Goal: Information Seeking & Learning: Learn about a topic

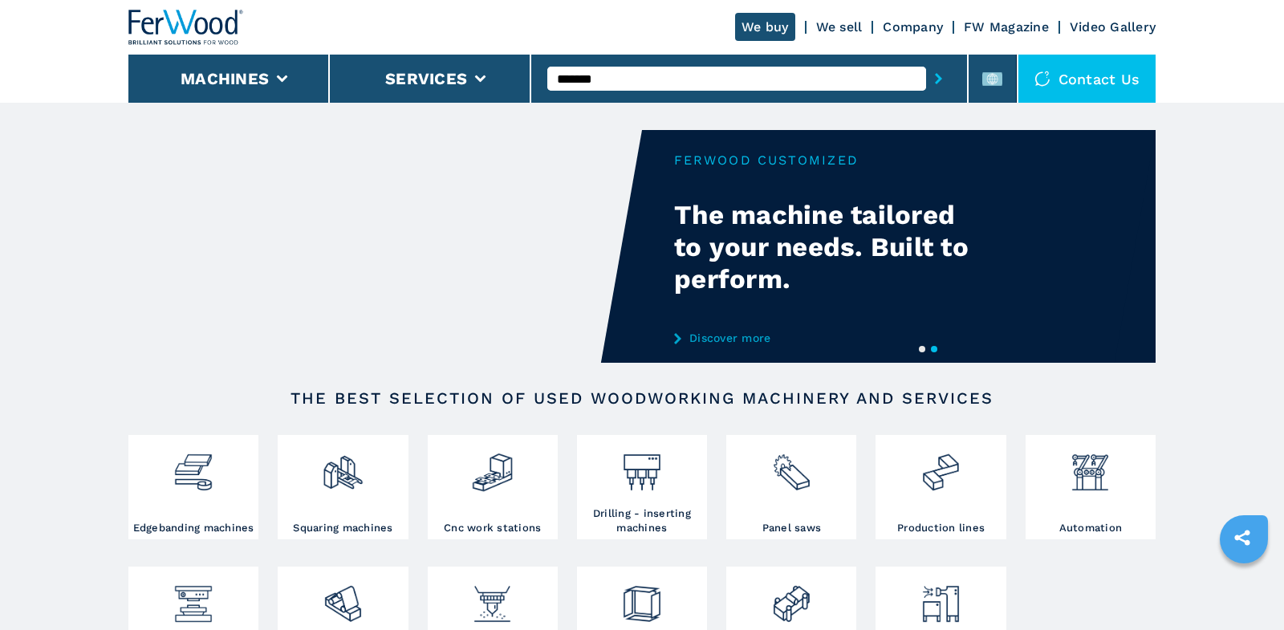
type input "*******"
click at [943, 78] on button "submit-button" at bounding box center [938, 78] width 25 height 37
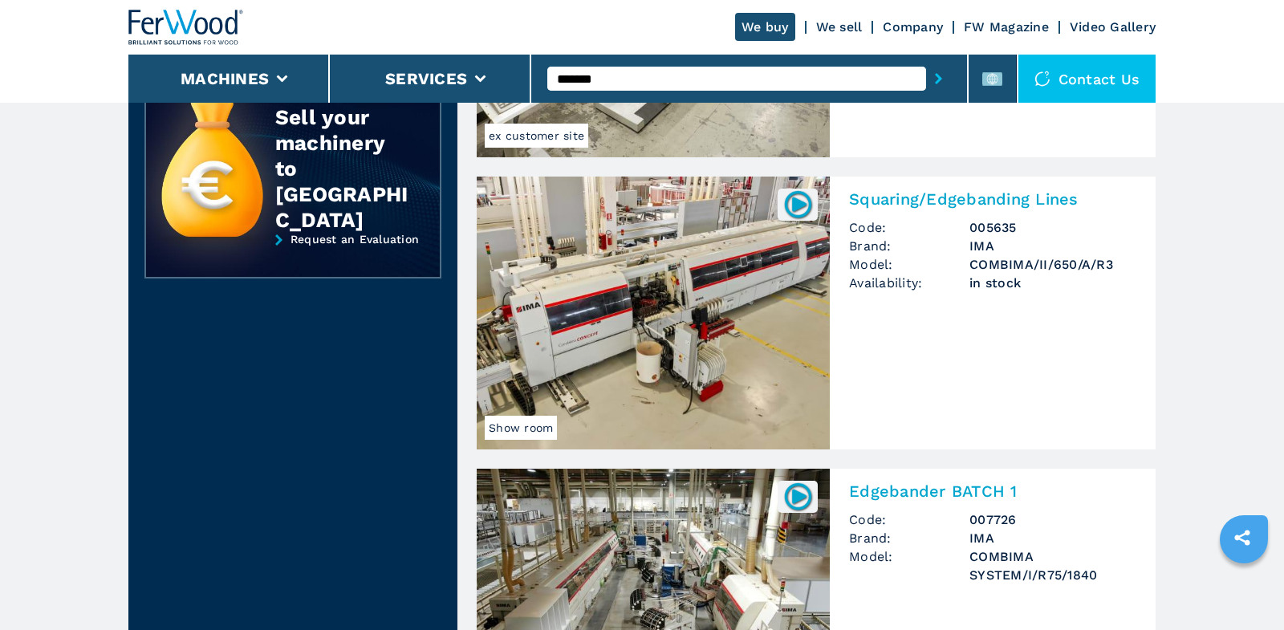
scroll to position [327, 0]
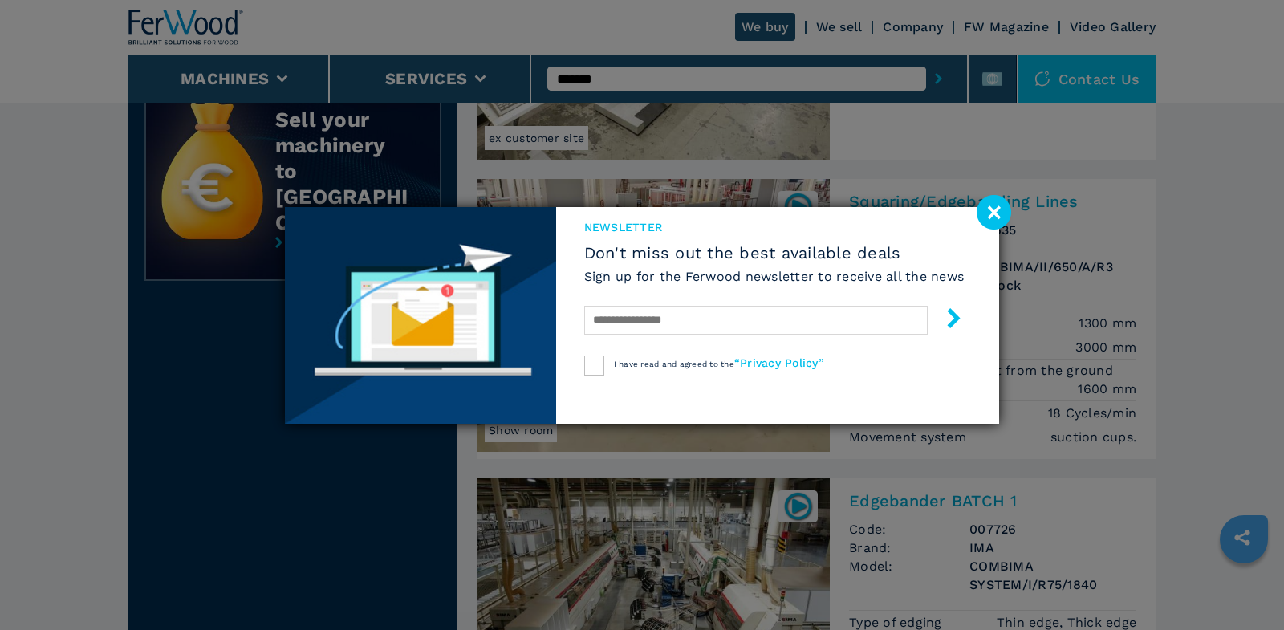
click at [994, 209] on image at bounding box center [994, 212] width 35 height 35
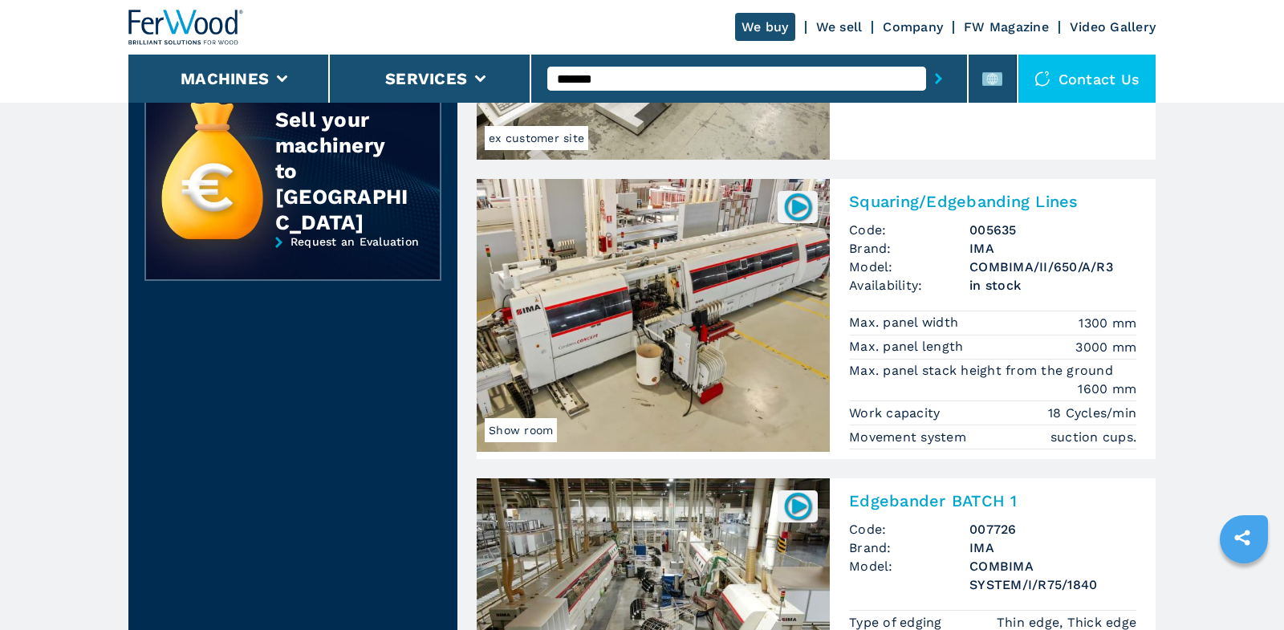
click at [981, 205] on h2 "Squaring/Edgebanding Lines" at bounding box center [992, 201] width 287 height 19
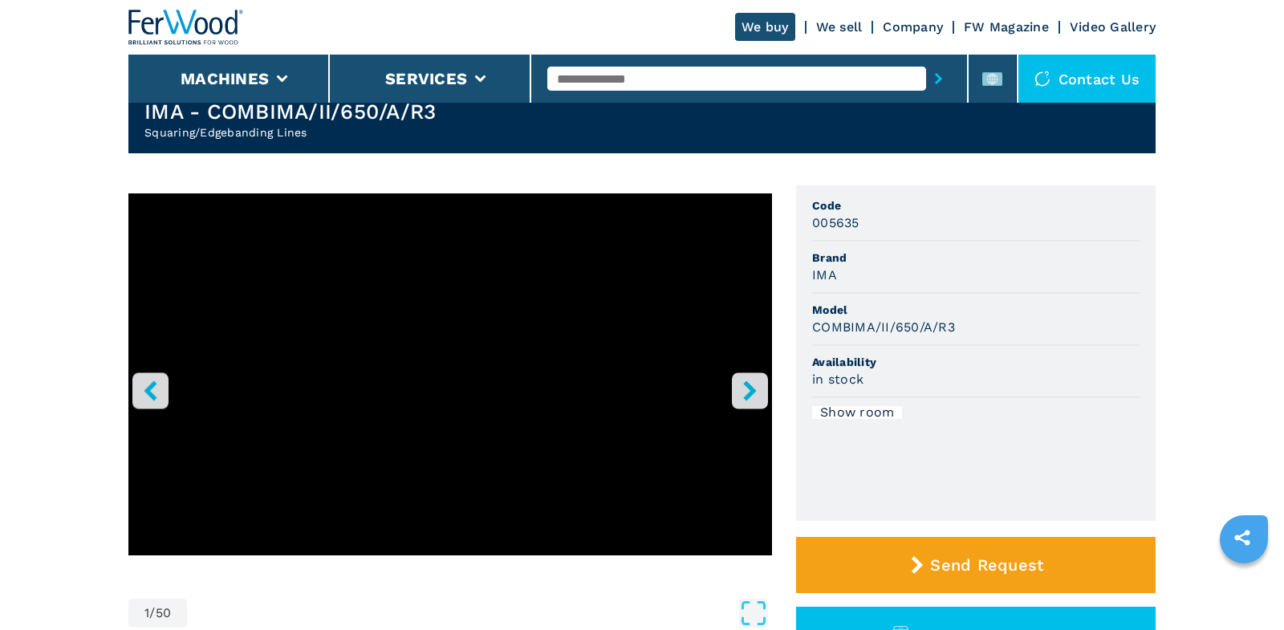
scroll to position [59, 0]
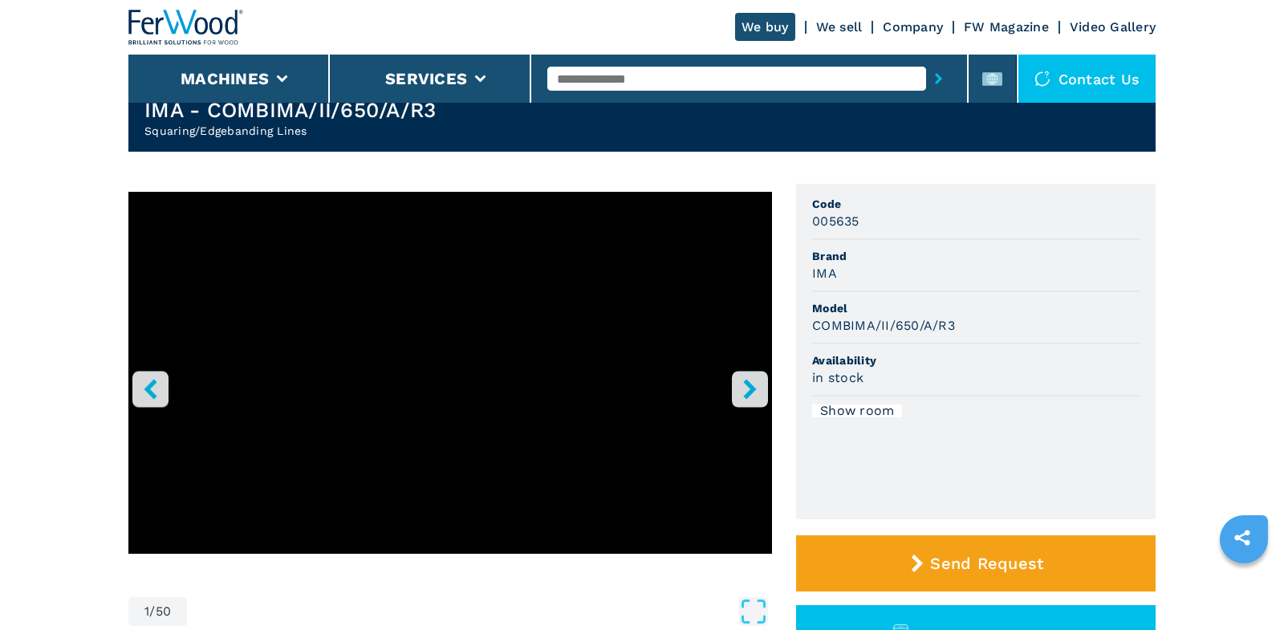
click at [747, 384] on icon "right-button" at bounding box center [749, 389] width 13 height 20
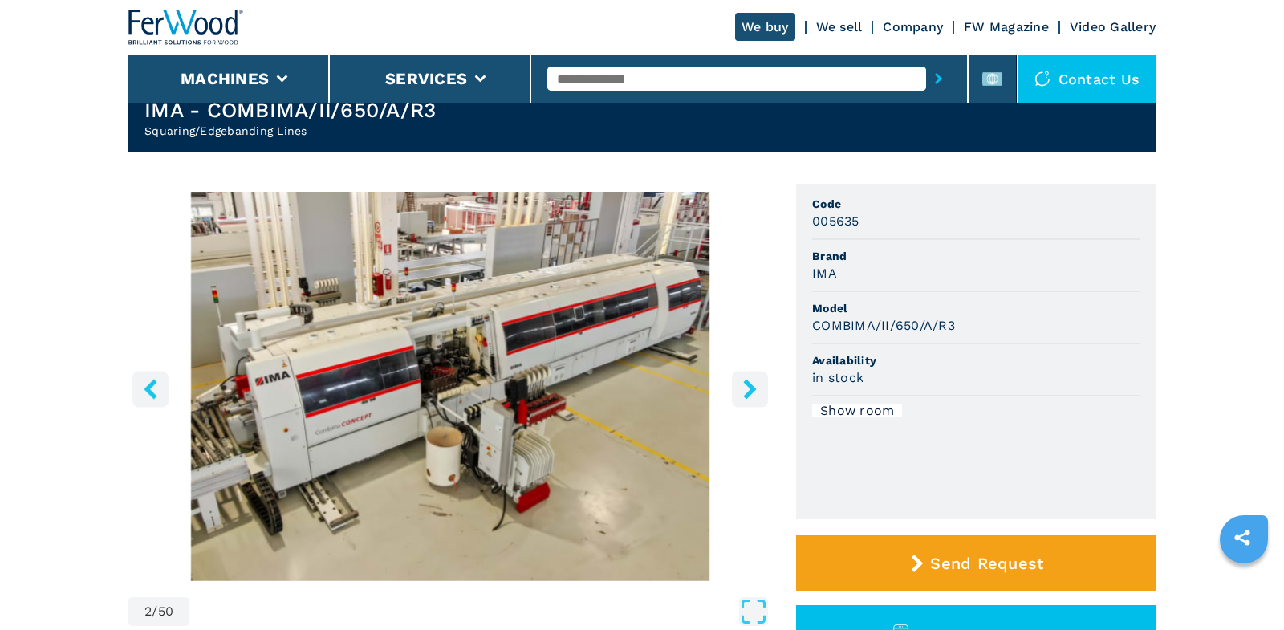
click at [762, 402] on button "right-button" at bounding box center [750, 389] width 36 height 36
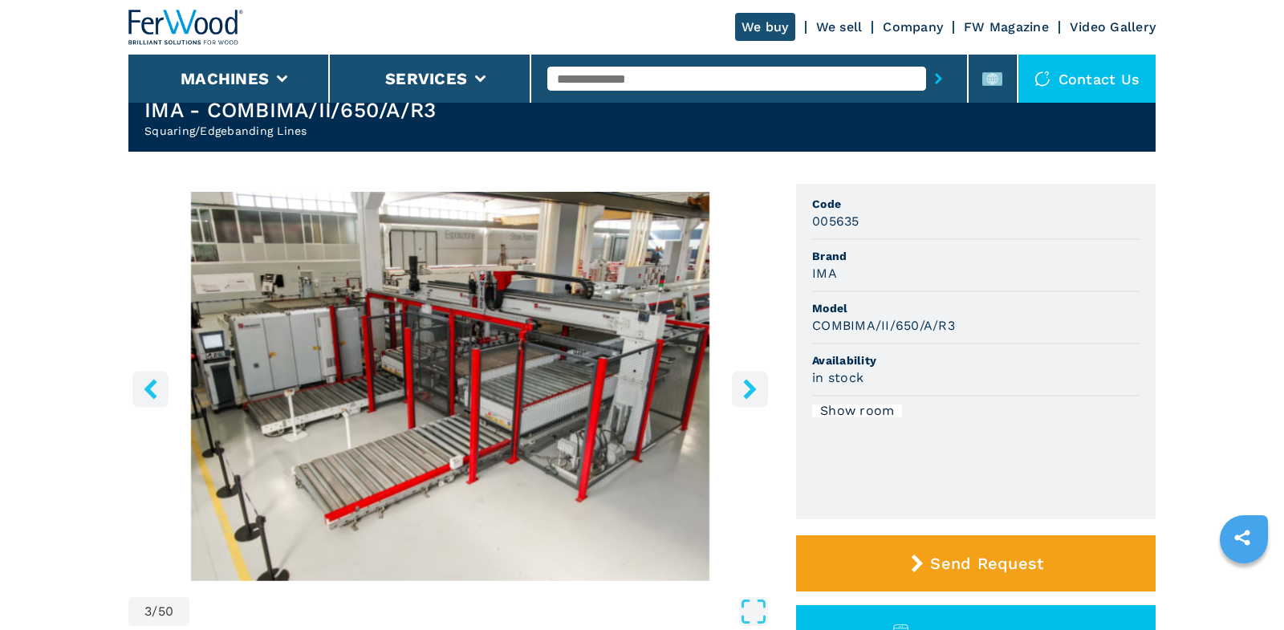
click at [754, 393] on icon "right-button" at bounding box center [750, 389] width 20 height 20
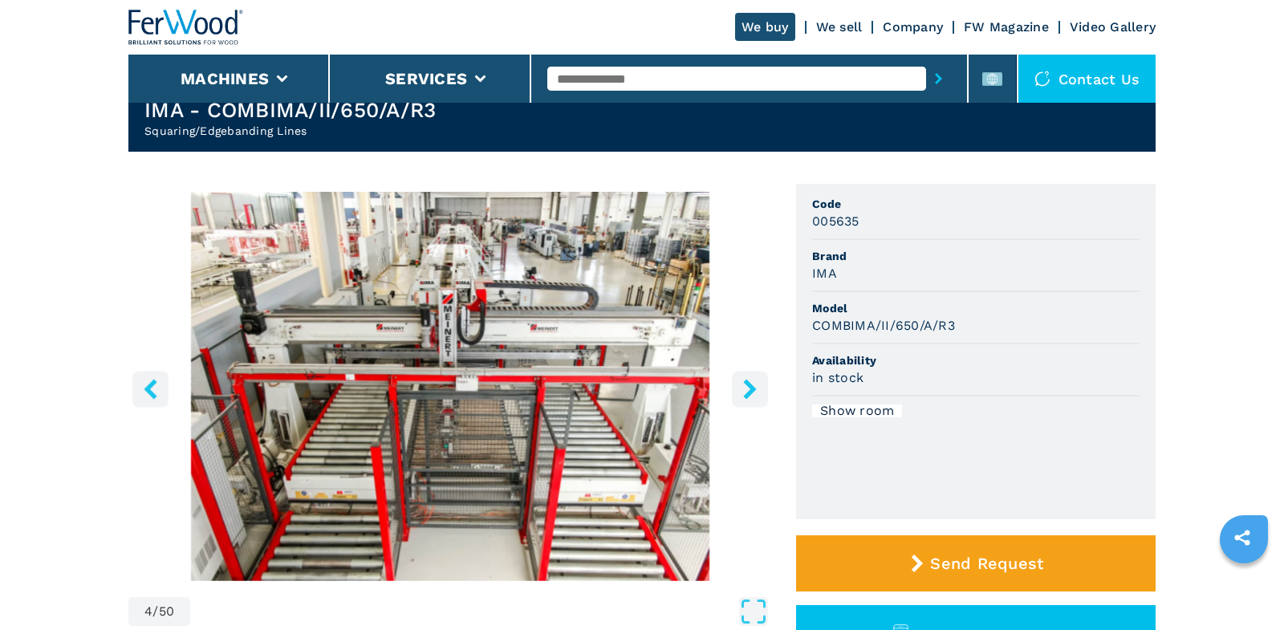
click at [754, 393] on icon "right-button" at bounding box center [750, 389] width 20 height 20
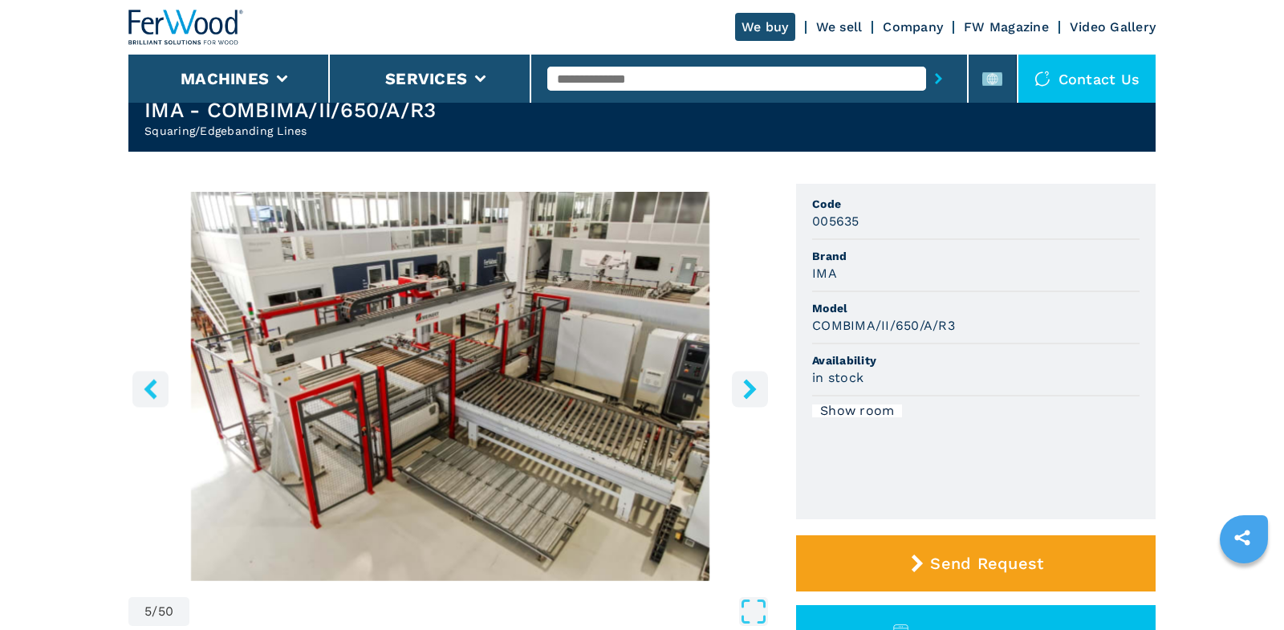
click at [754, 393] on icon "right-button" at bounding box center [750, 389] width 20 height 20
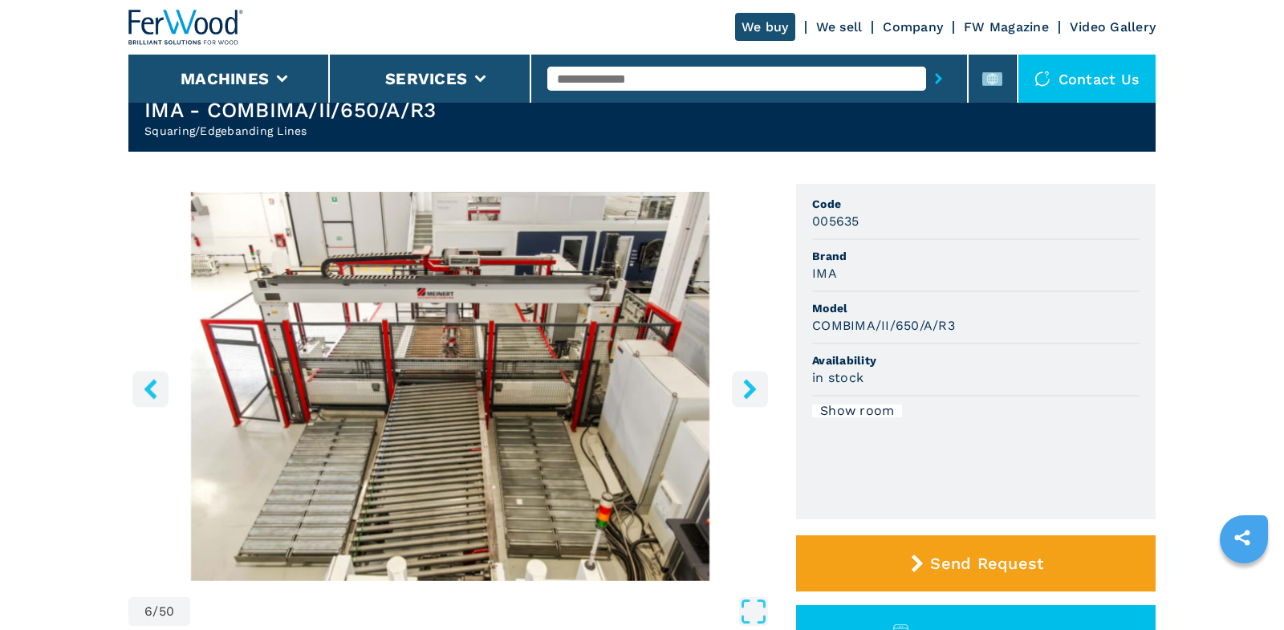
click at [165, 379] on button "left-button" at bounding box center [150, 389] width 36 height 36
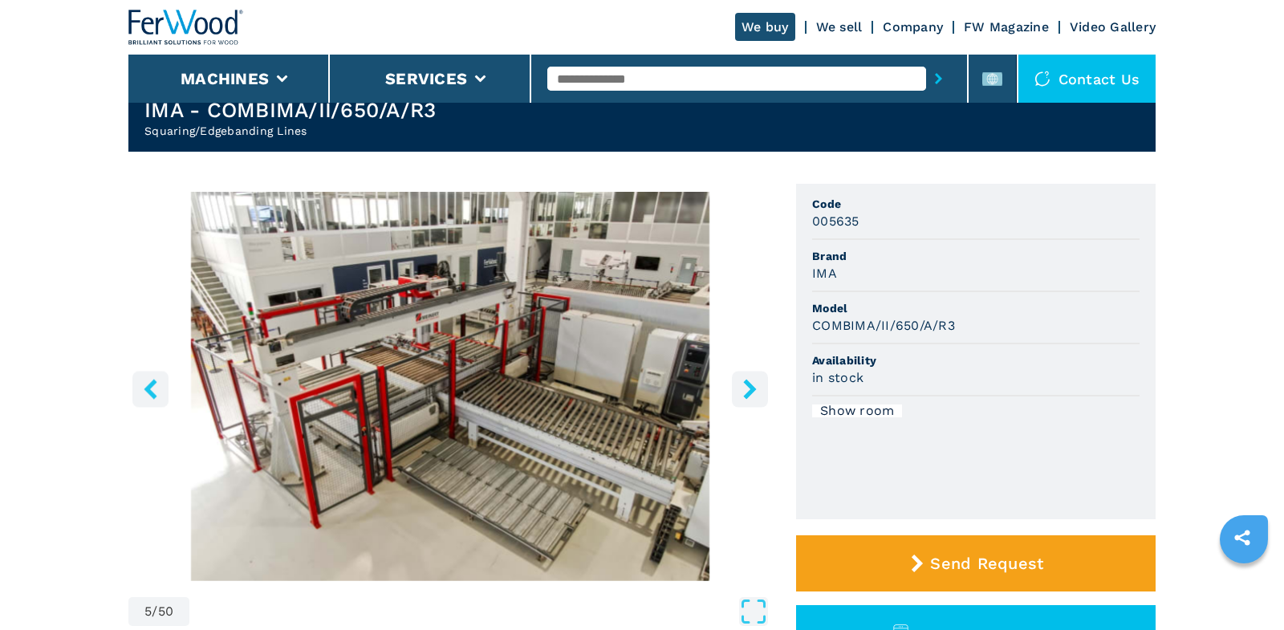
click at [165, 379] on button "left-button" at bounding box center [150, 389] width 36 height 36
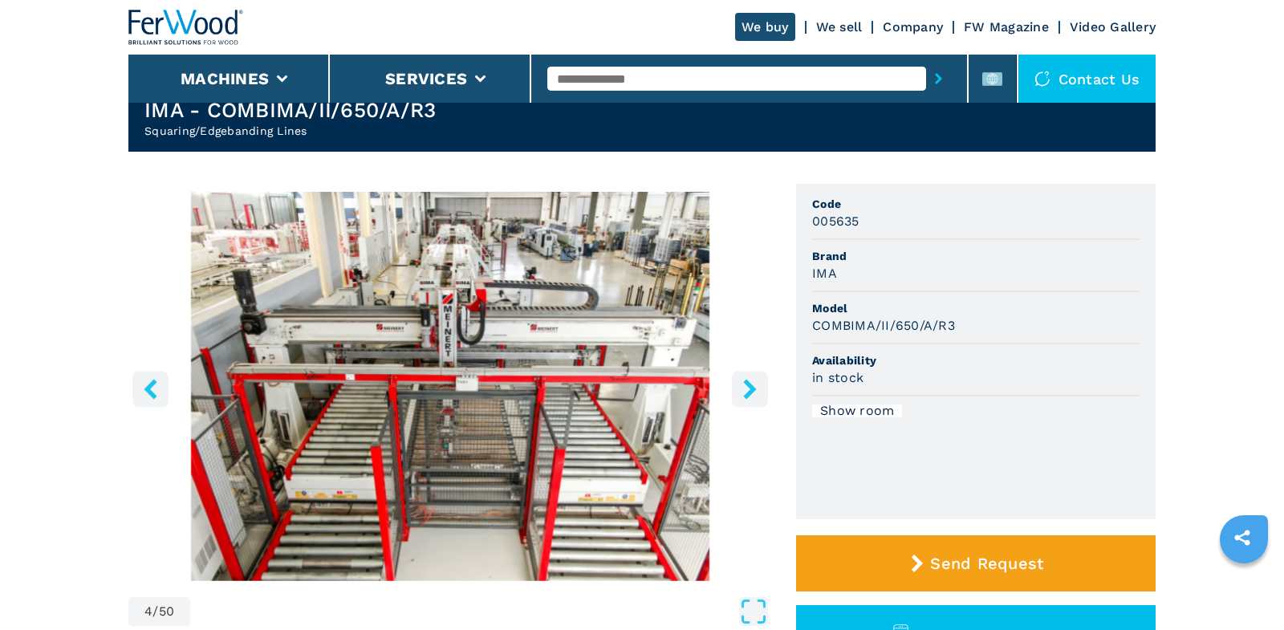
click at [402, 375] on img "Go to Slide 4" at bounding box center [450, 386] width 644 height 389
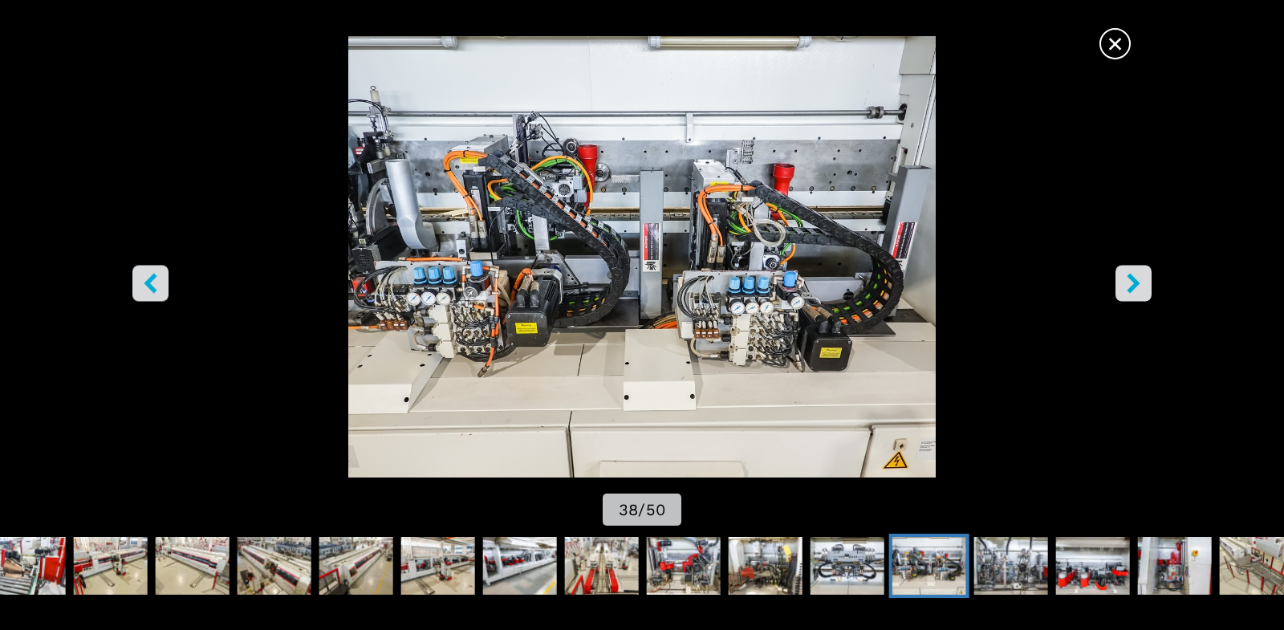
scroll to position [130, 0]
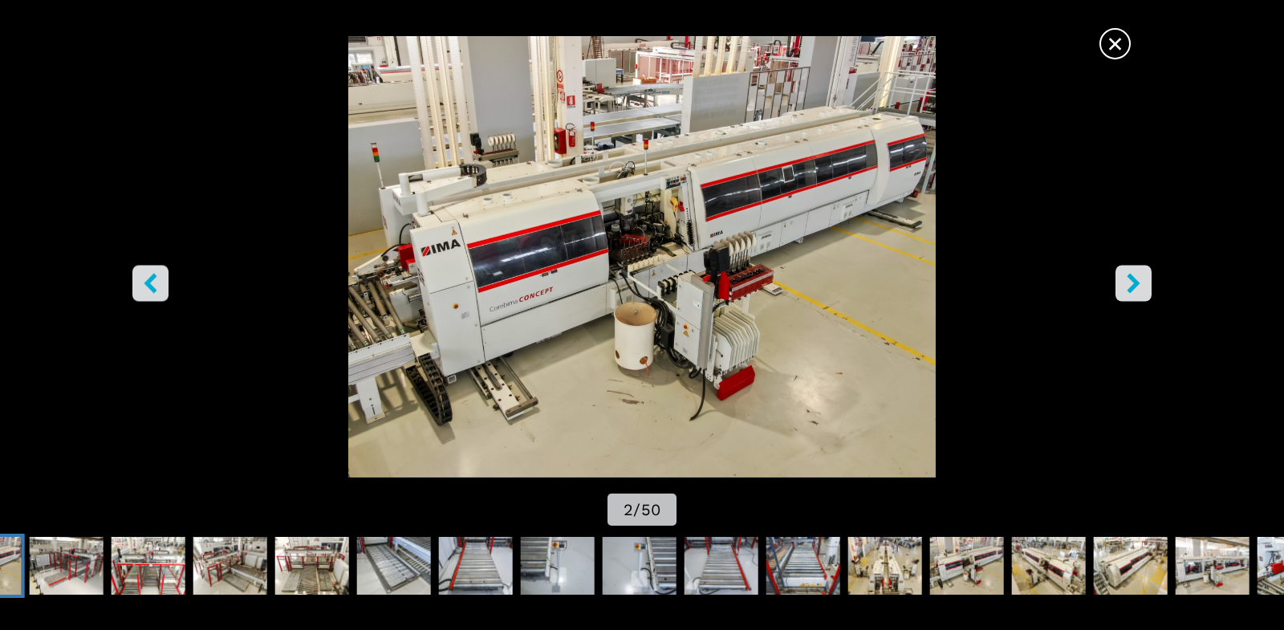
click at [1117, 47] on span "×" at bounding box center [1115, 40] width 28 height 28
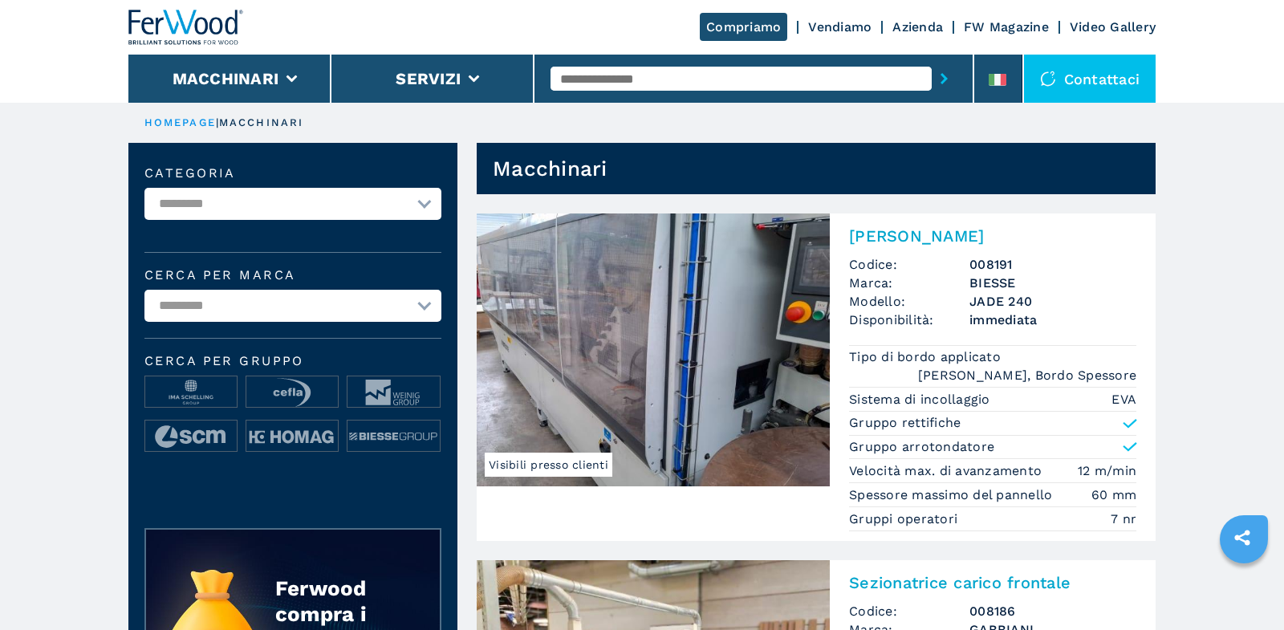
click at [667, 77] on input "text" at bounding box center [741, 79] width 381 height 24
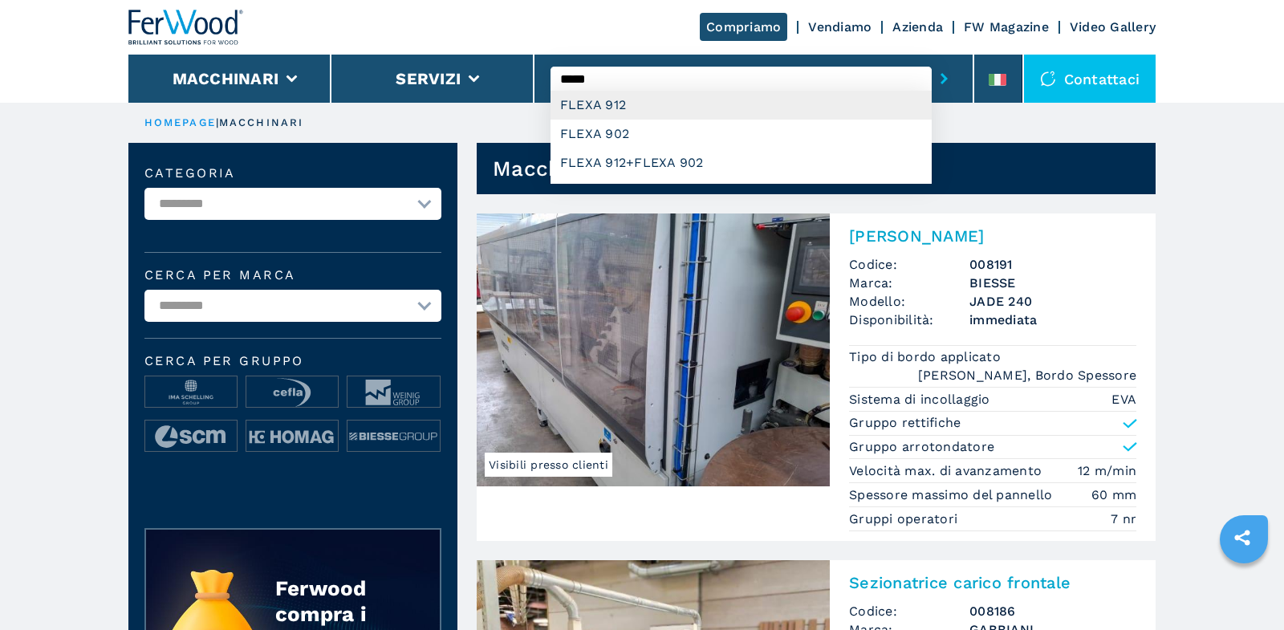
click at [611, 109] on div "FLEXA 912" at bounding box center [741, 105] width 381 height 29
type input "*********"
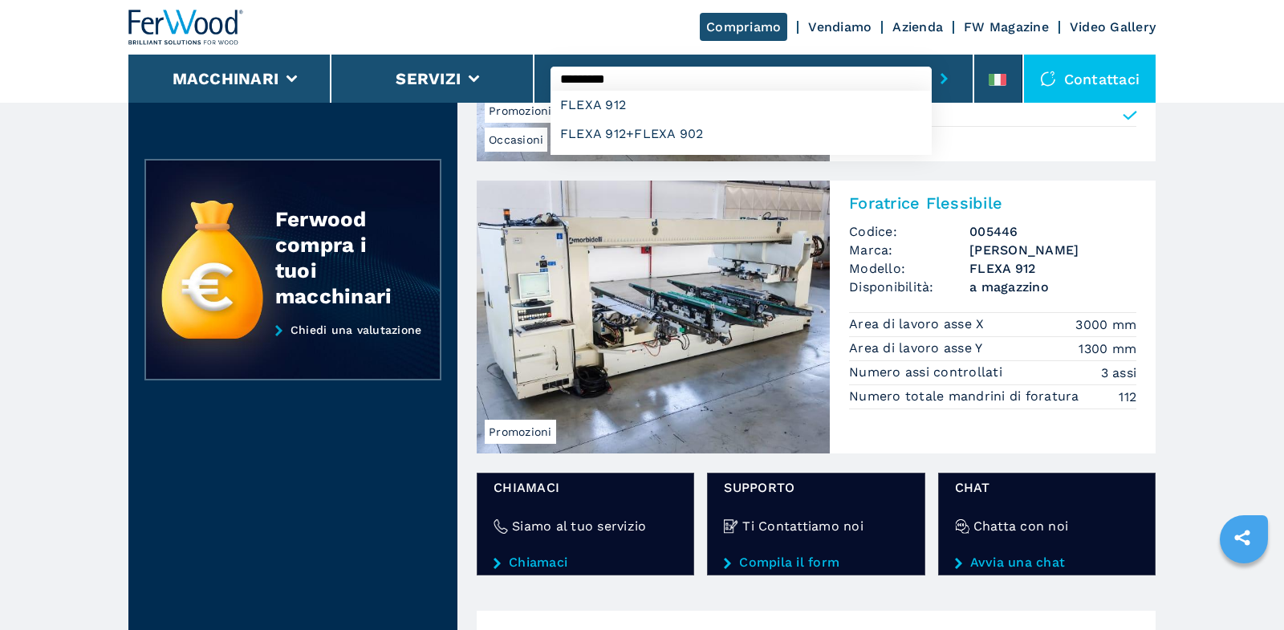
scroll to position [323, 0]
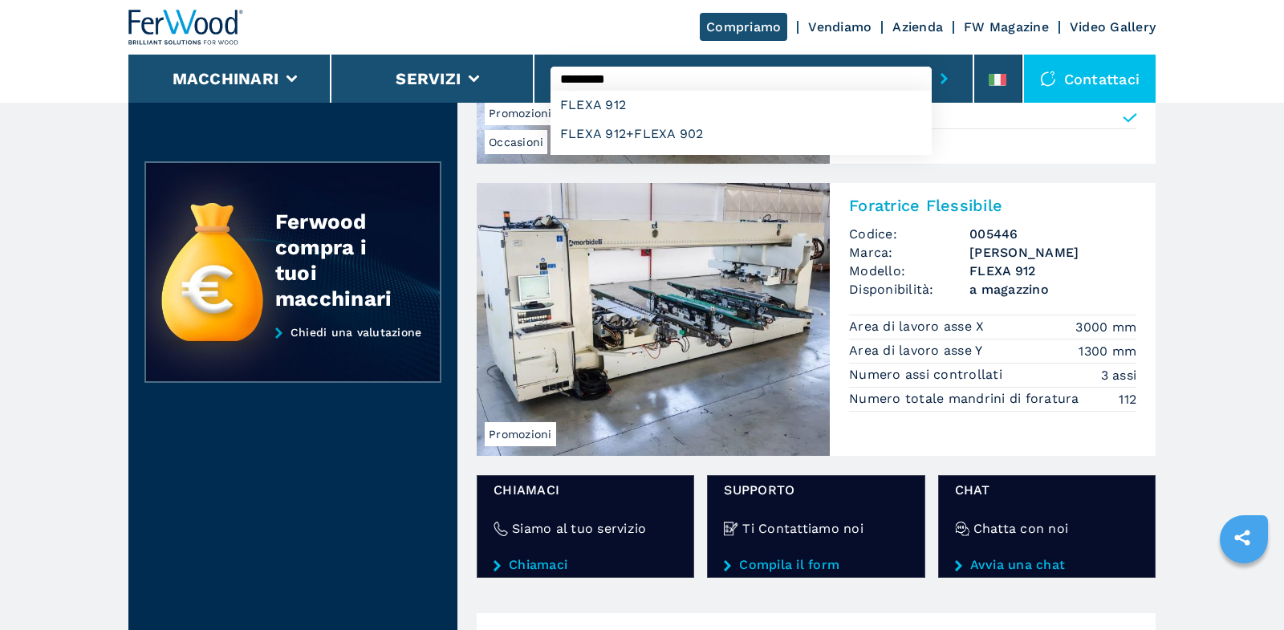
click at [942, 206] on h2 "Foratrice Flessibile" at bounding box center [992, 205] width 287 height 19
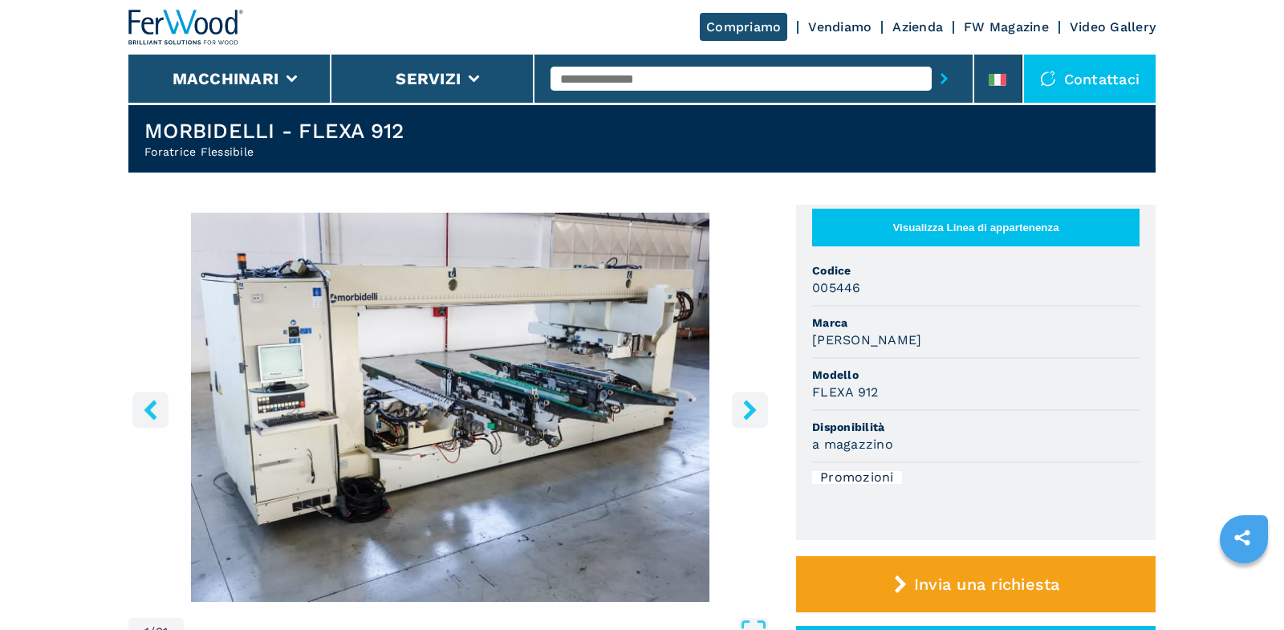
scroll to position [56, 0]
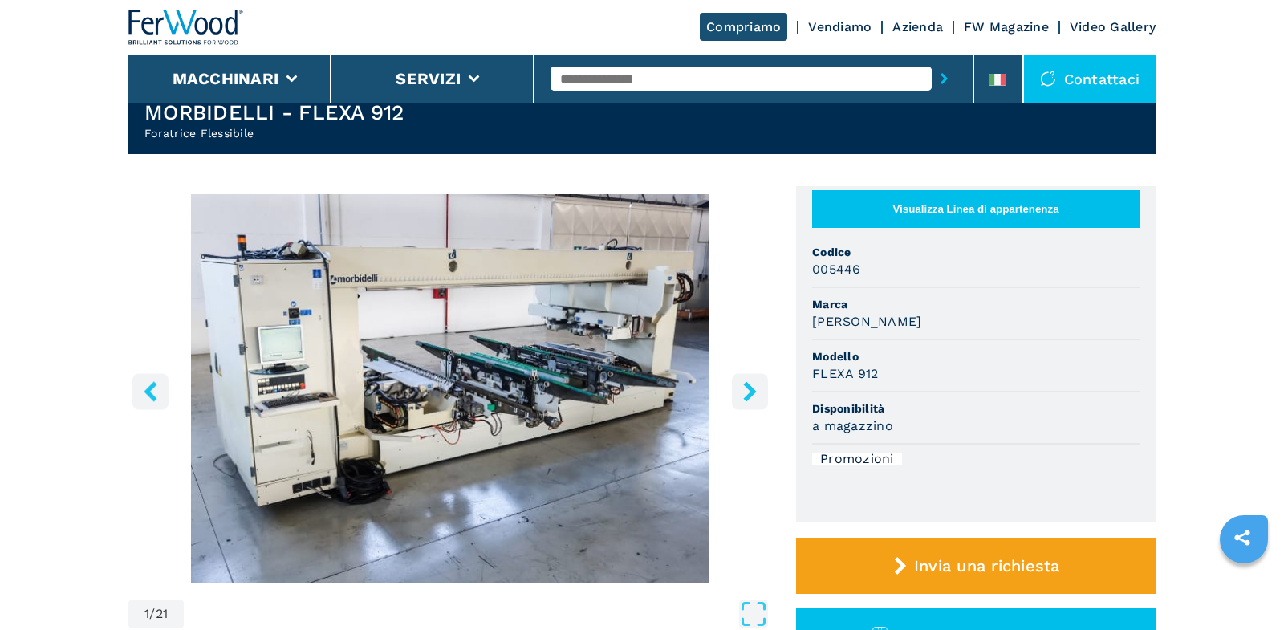
click at [673, 407] on img "Go to Slide 1" at bounding box center [450, 388] width 644 height 389
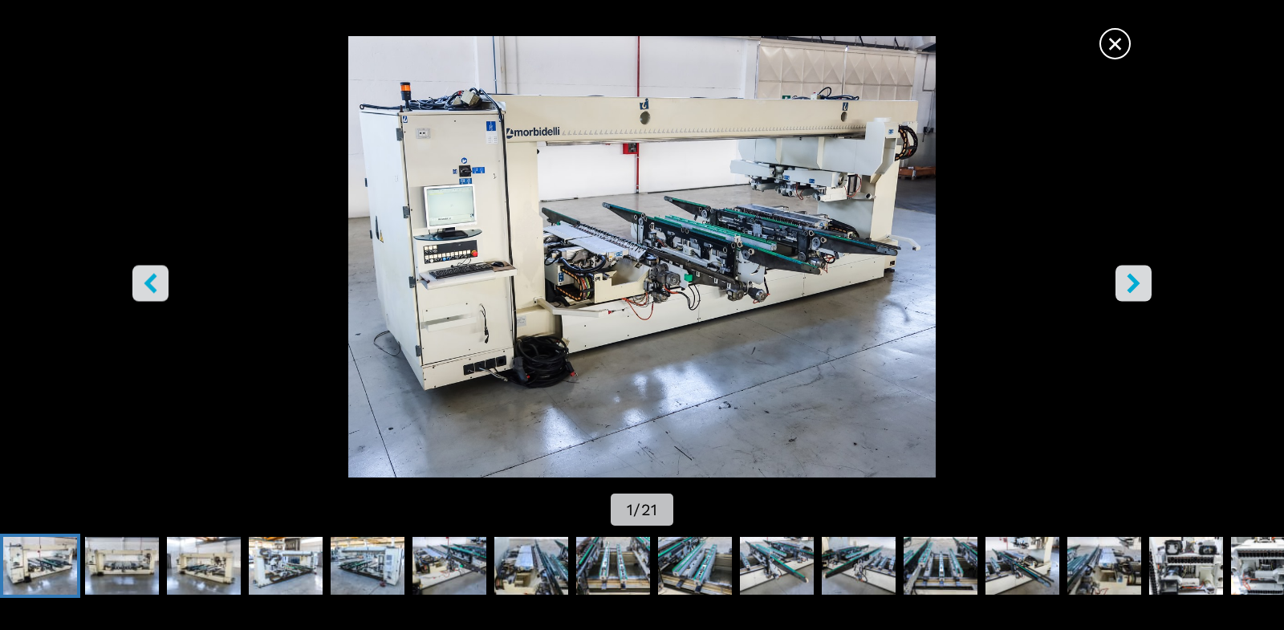
click at [1125, 51] on span "×" at bounding box center [1115, 40] width 28 height 28
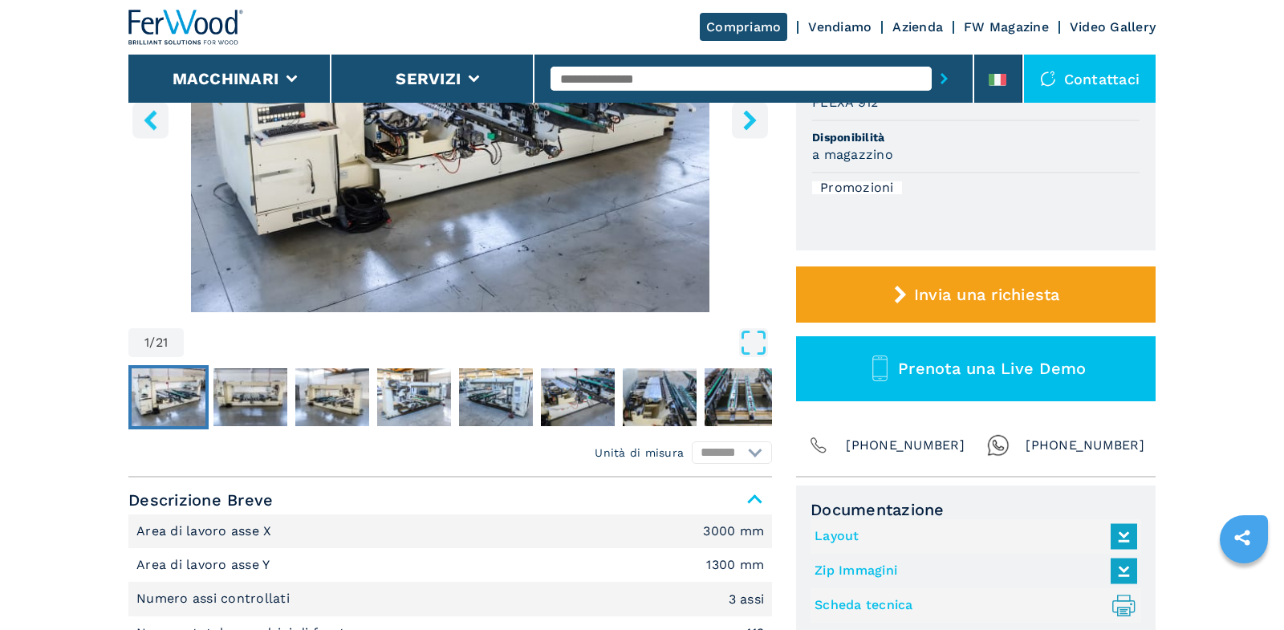
scroll to position [0, 0]
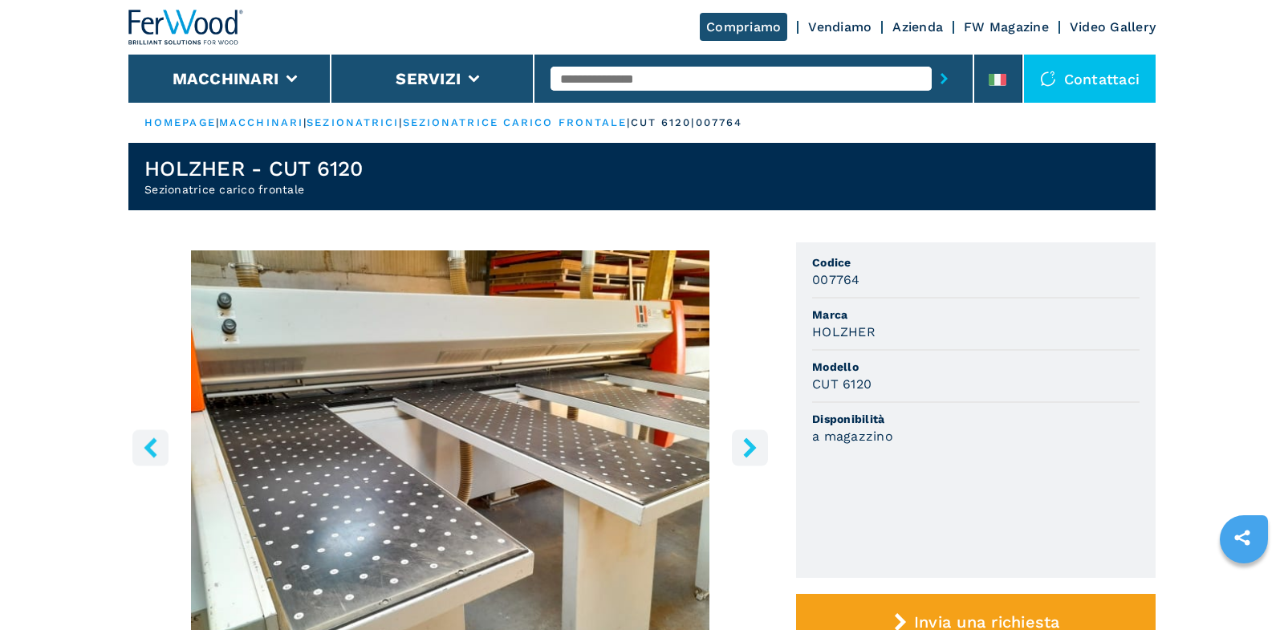
click at [730, 81] on input "text" at bounding box center [741, 79] width 381 height 24
type input "*******"
click at [940, 81] on button "submit-button" at bounding box center [944, 78] width 25 height 37
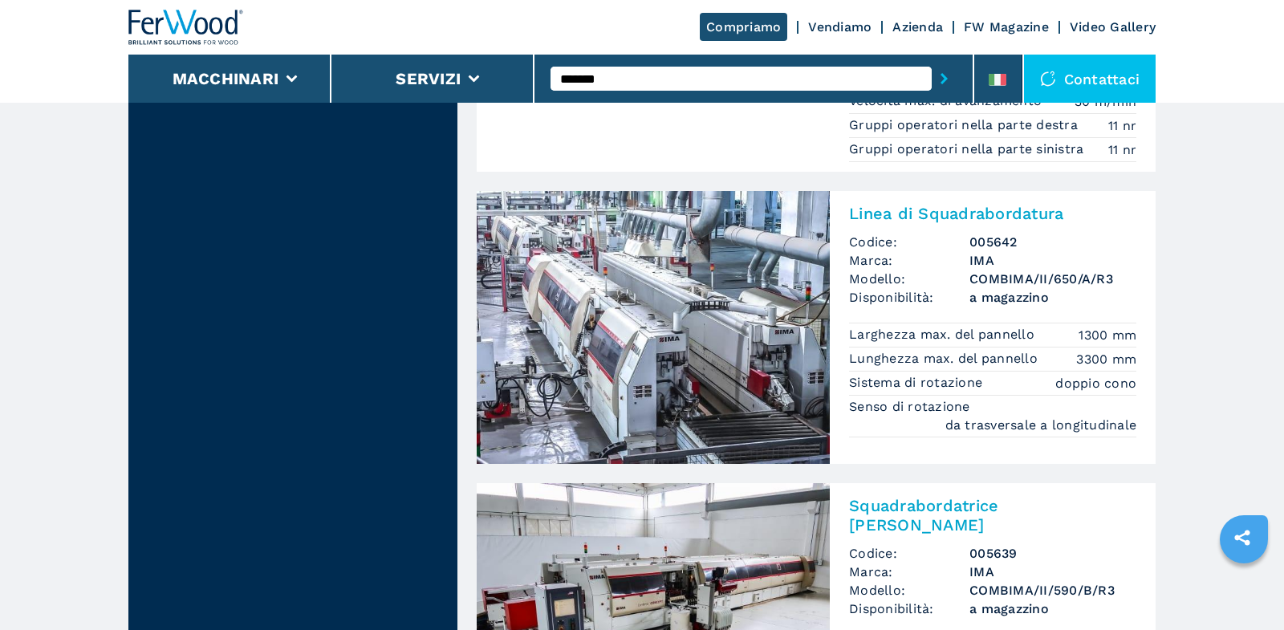
scroll to position [2116, 0]
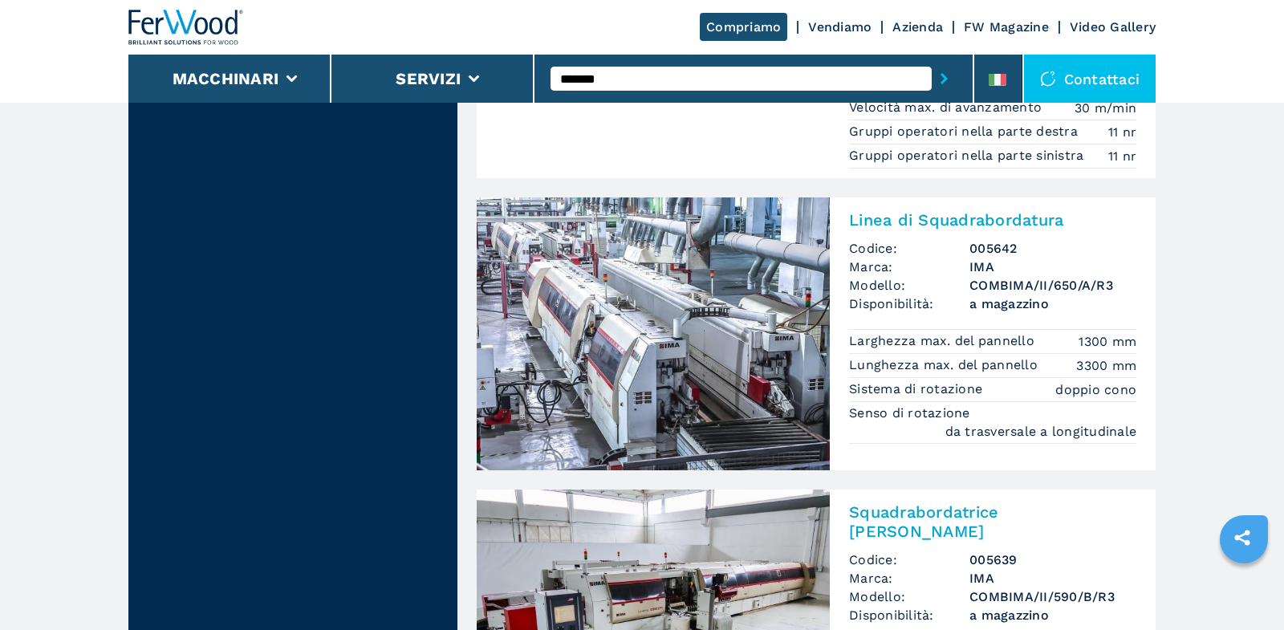
click at [705, 76] on input "*******" at bounding box center [741, 79] width 381 height 24
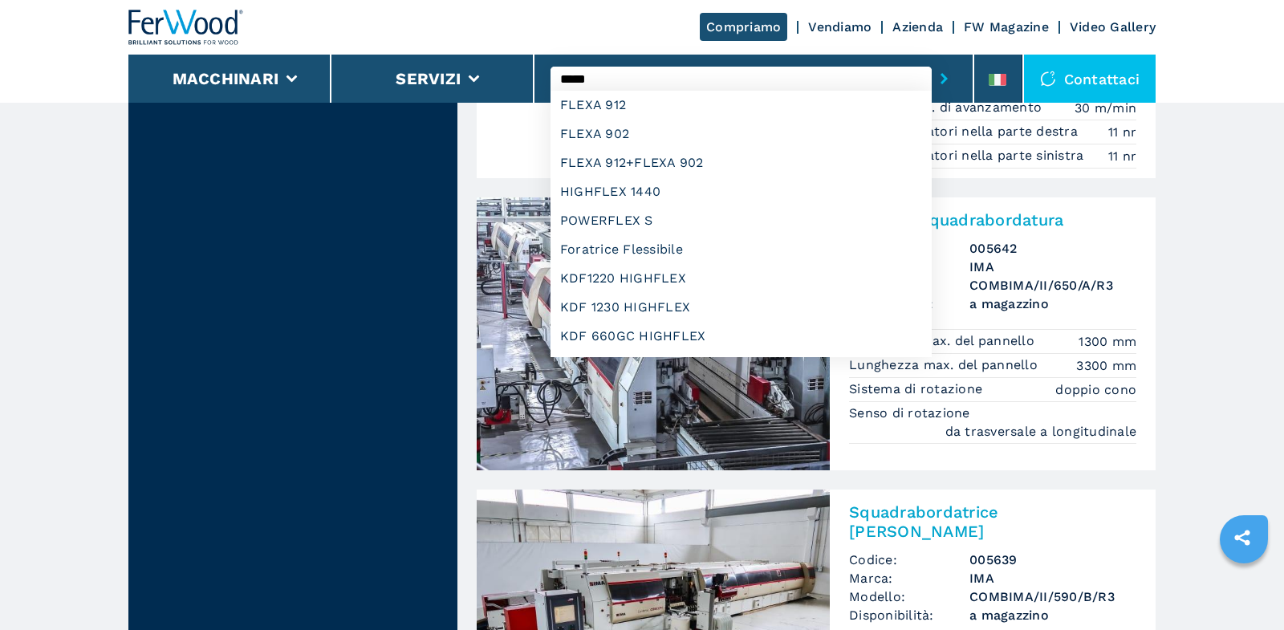
type input "*****"
click at [932, 60] on button "submit-button" at bounding box center [944, 78] width 25 height 37
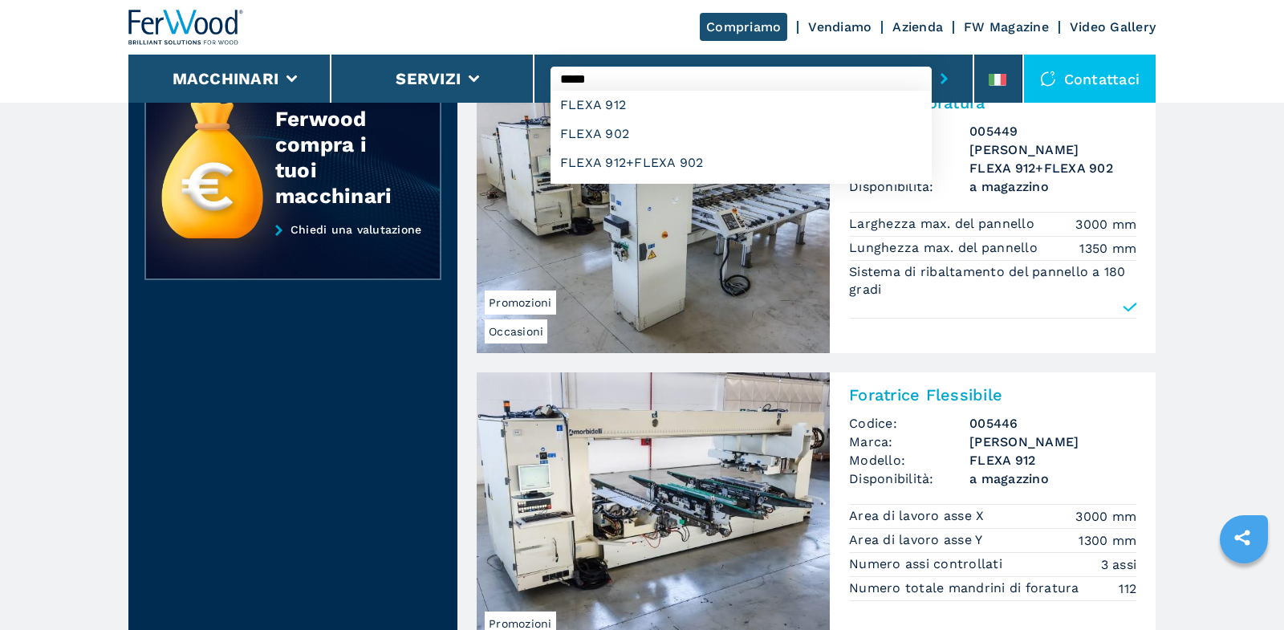
scroll to position [468, 0]
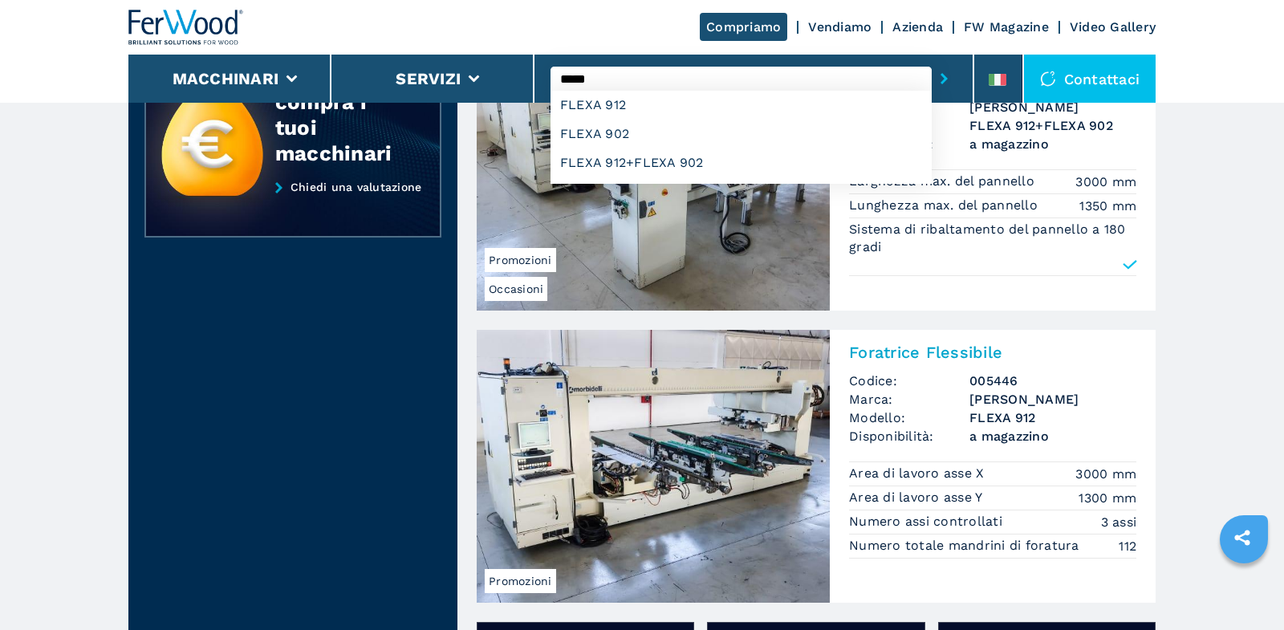
click at [877, 360] on h2 "Foratrice Flessibile" at bounding box center [992, 352] width 287 height 19
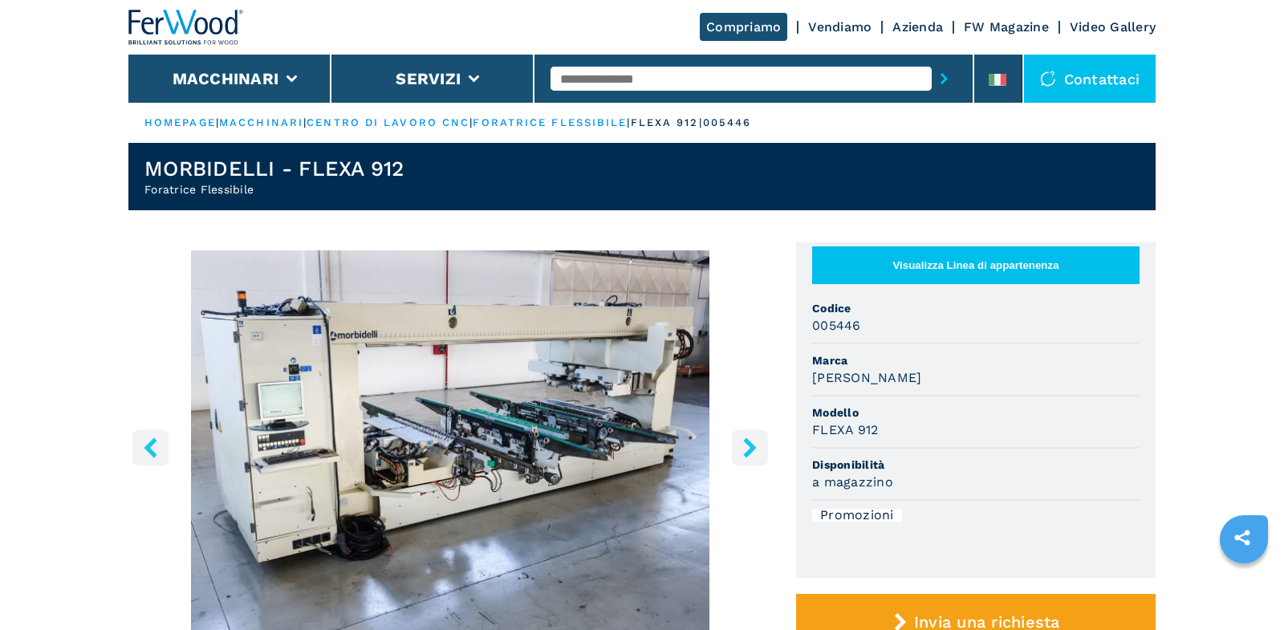
click at [750, 448] on icon "right-button" at bounding box center [749, 447] width 13 height 20
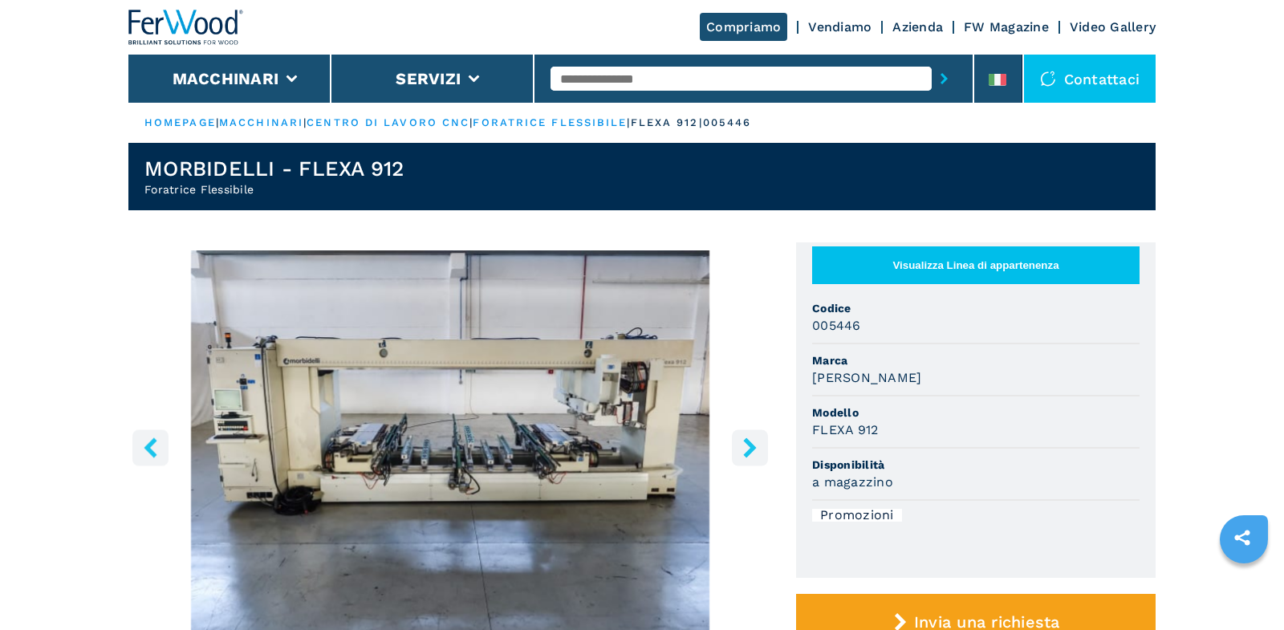
click at [750, 448] on icon "right-button" at bounding box center [749, 447] width 13 height 20
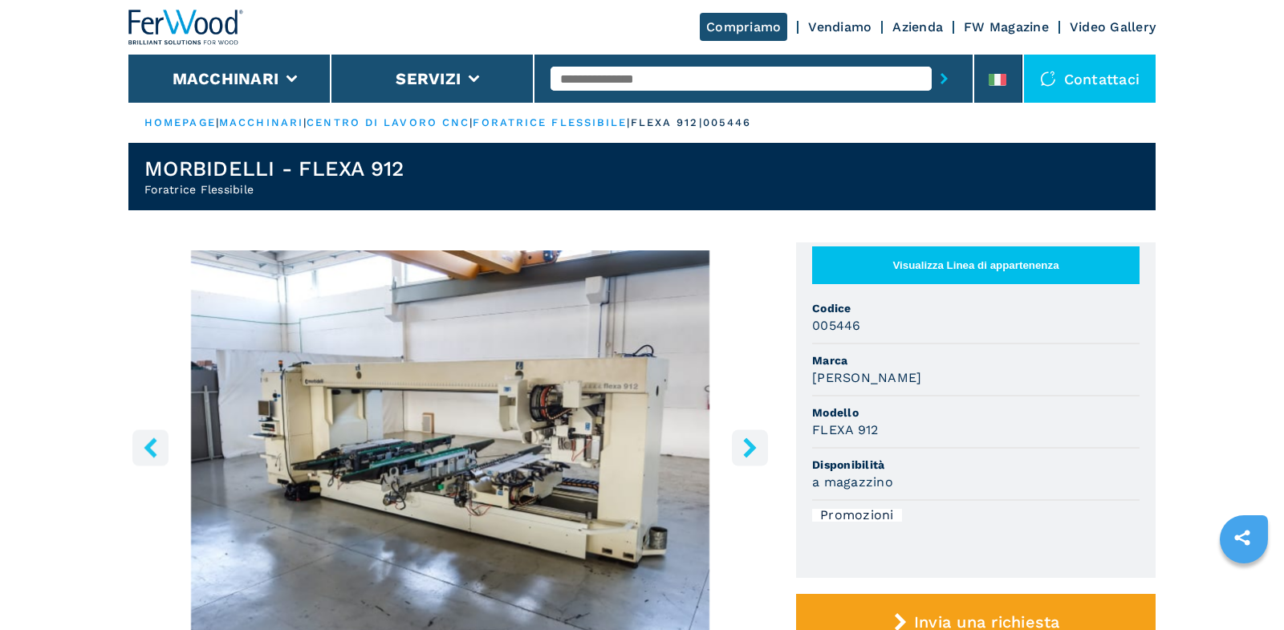
click at [750, 448] on icon "right-button" at bounding box center [749, 447] width 13 height 20
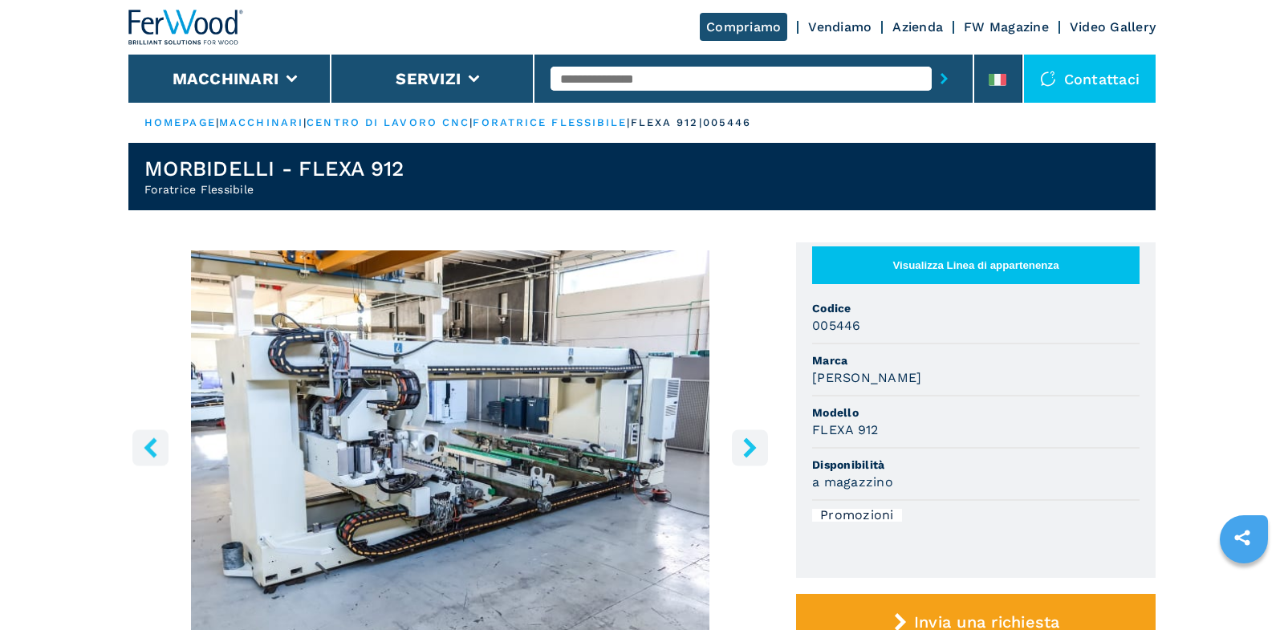
click at [213, 5] on div at bounding box center [186, 27] width 116 height 55
